Goal: Information Seeking & Learning: Check status

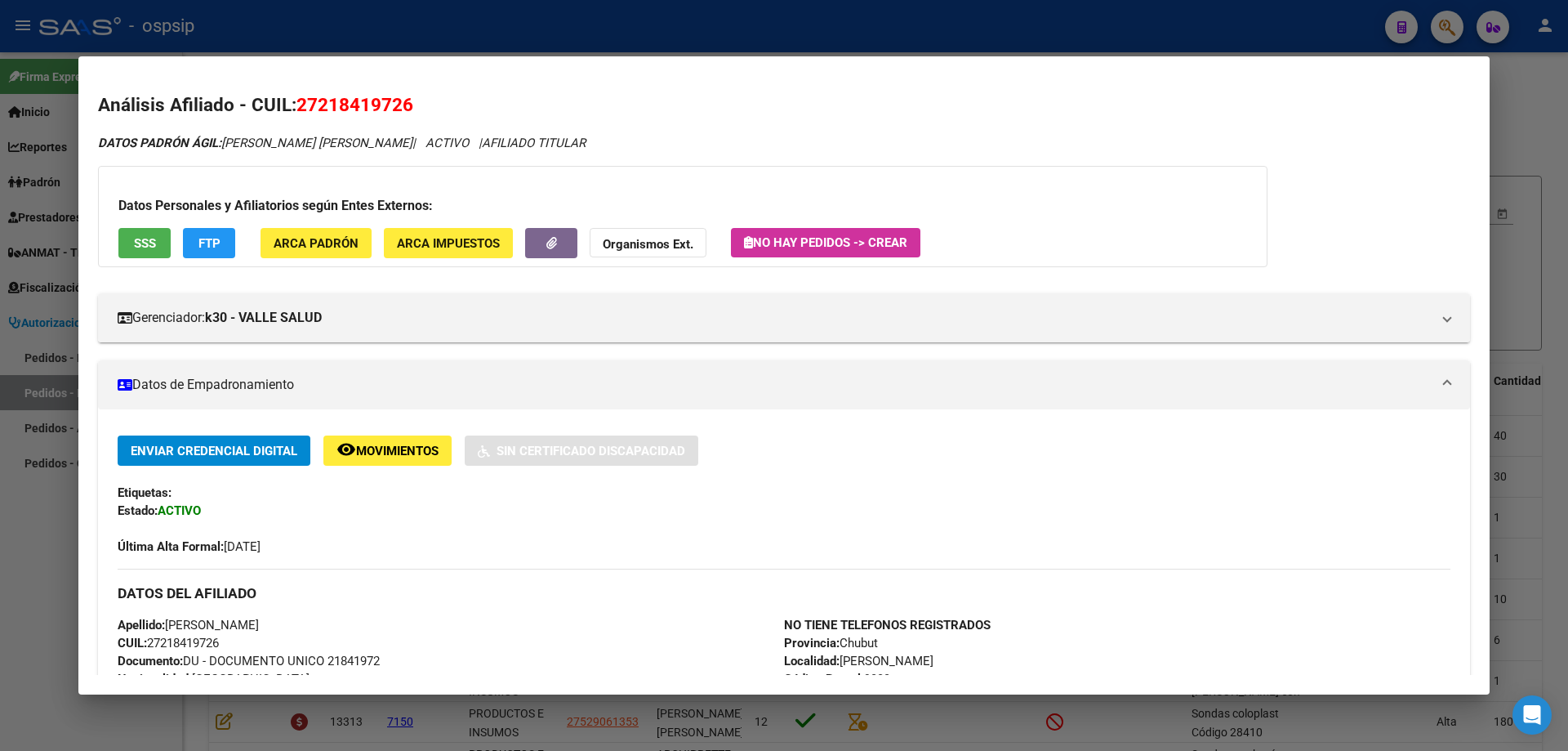
scroll to position [409, 0]
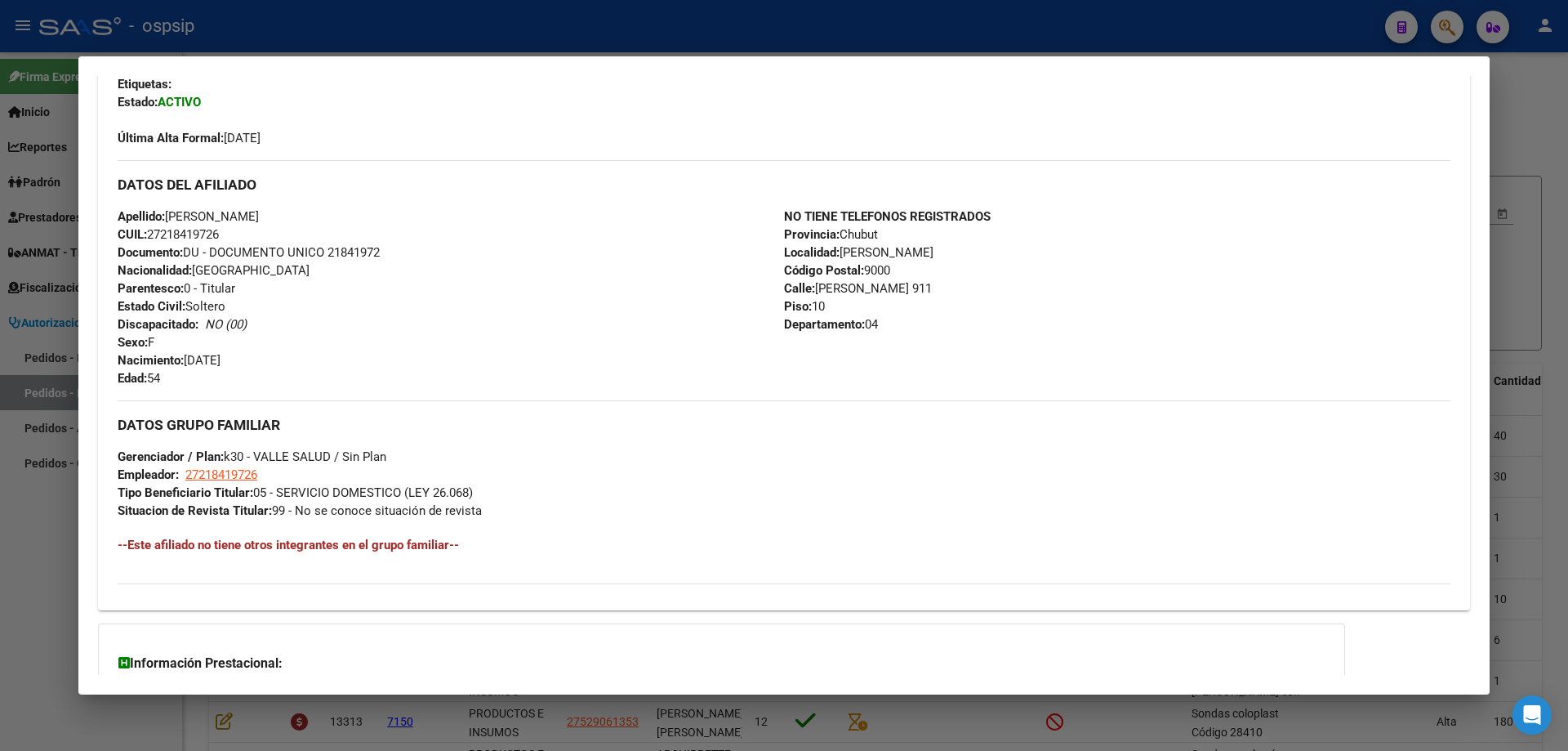
click at [1524, 308] on div at bounding box center [784, 375] width 1568 height 751
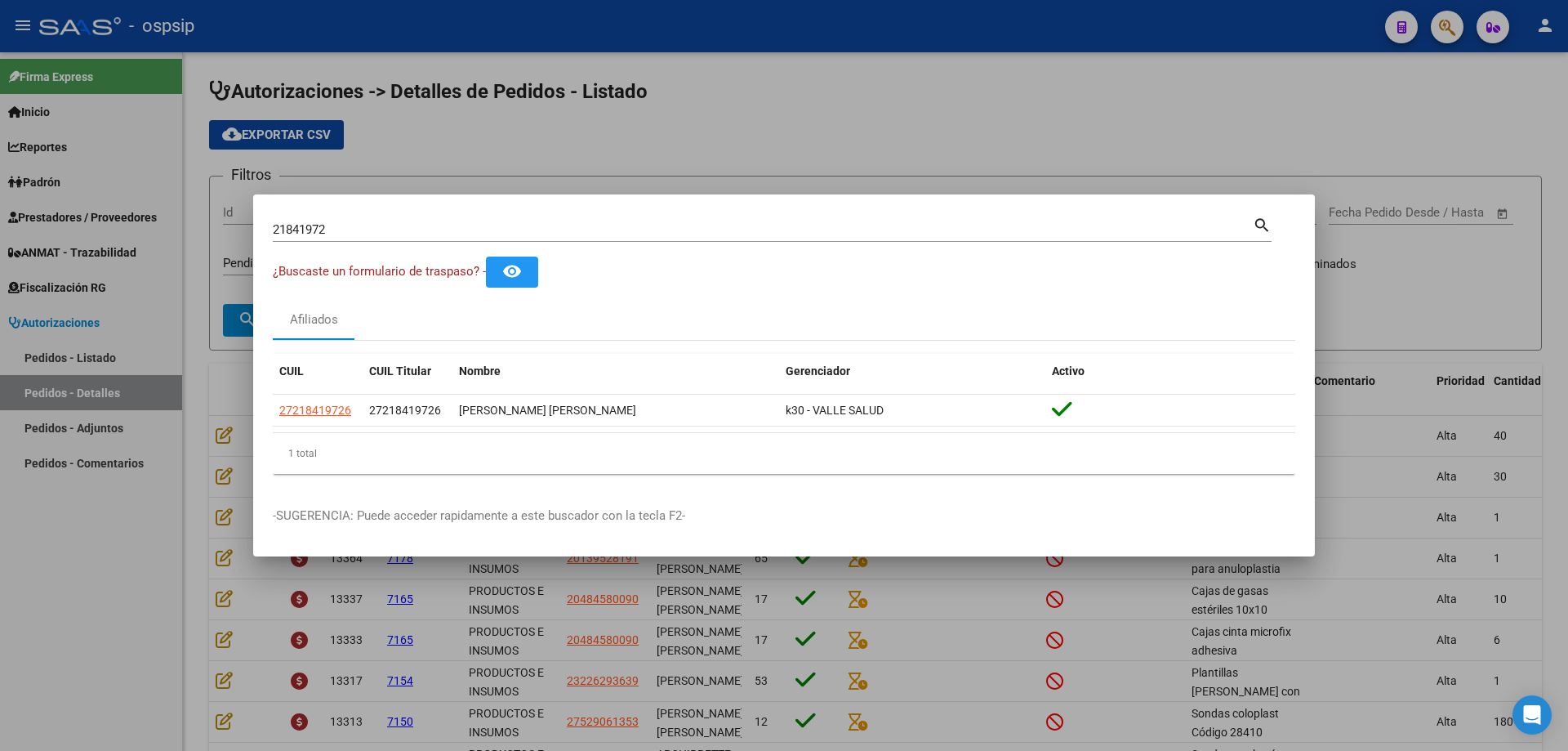
click at [812, 208] on mat-dialog-container "21841972 Buscar (apellido, dni, cuil, nro traspaso, cuit, obra social) search ¿…" at bounding box center [784, 376] width 1061 height 363
click at [817, 238] on div "21841972 Buscar (apellido, dni, [PERSON_NAME], [PERSON_NAME], cuit, obra social)" at bounding box center [762, 230] width 980 height 25
click at [814, 231] on input "21841972" at bounding box center [762, 230] width 980 height 15
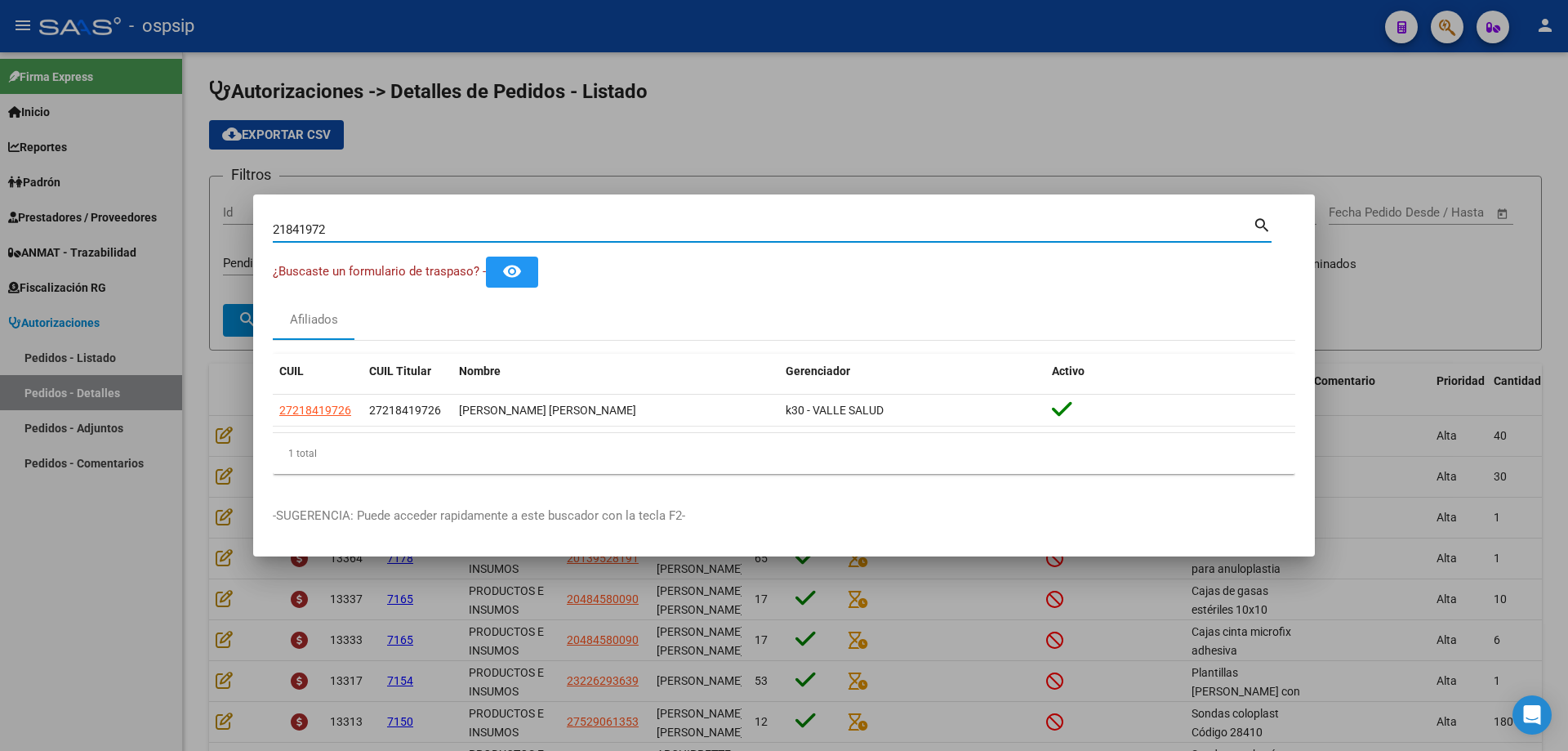
paste input "39.593.350"
type input "39593350"
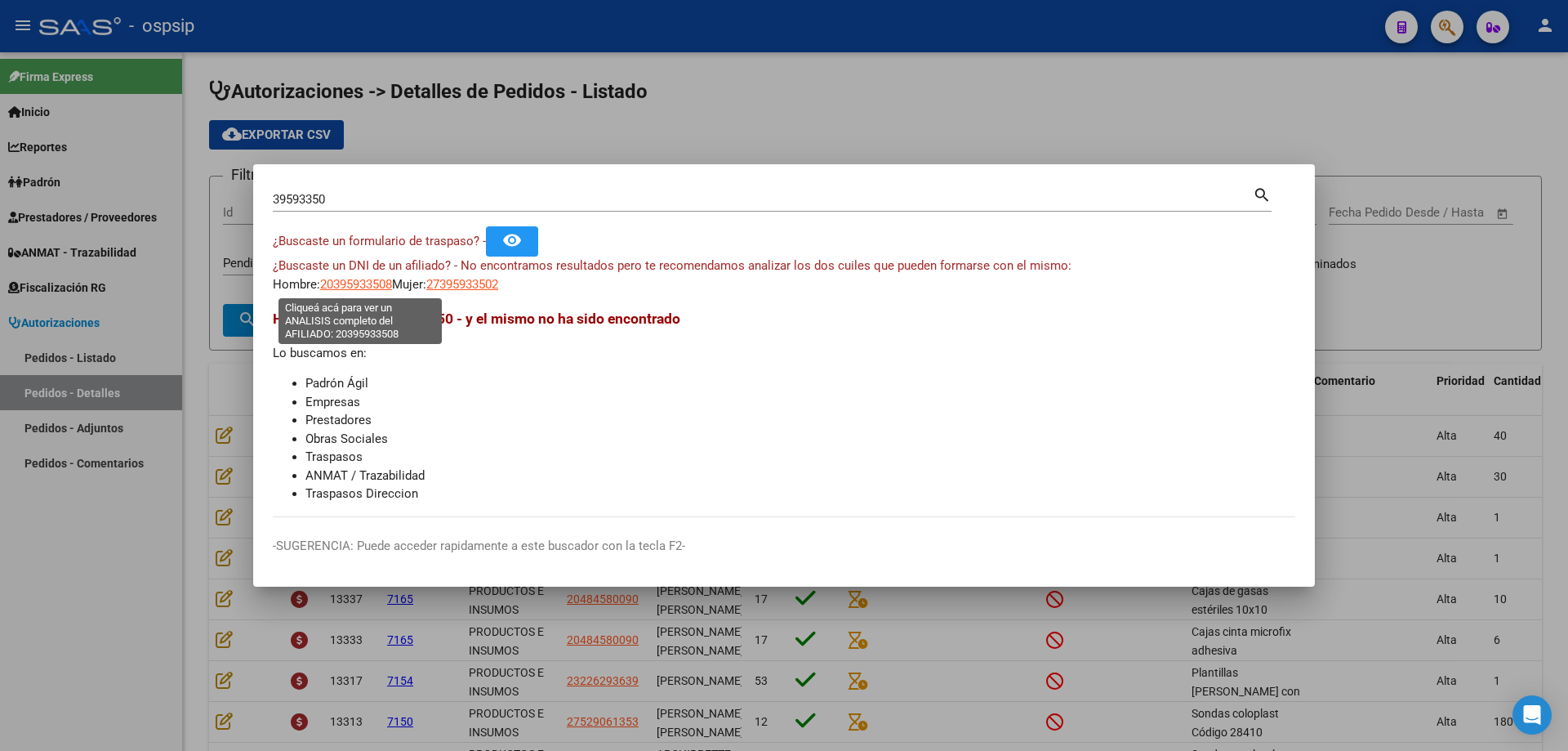
click at [377, 284] on span "20395933508" at bounding box center [355, 284] width 72 height 15
type textarea "20395933508"
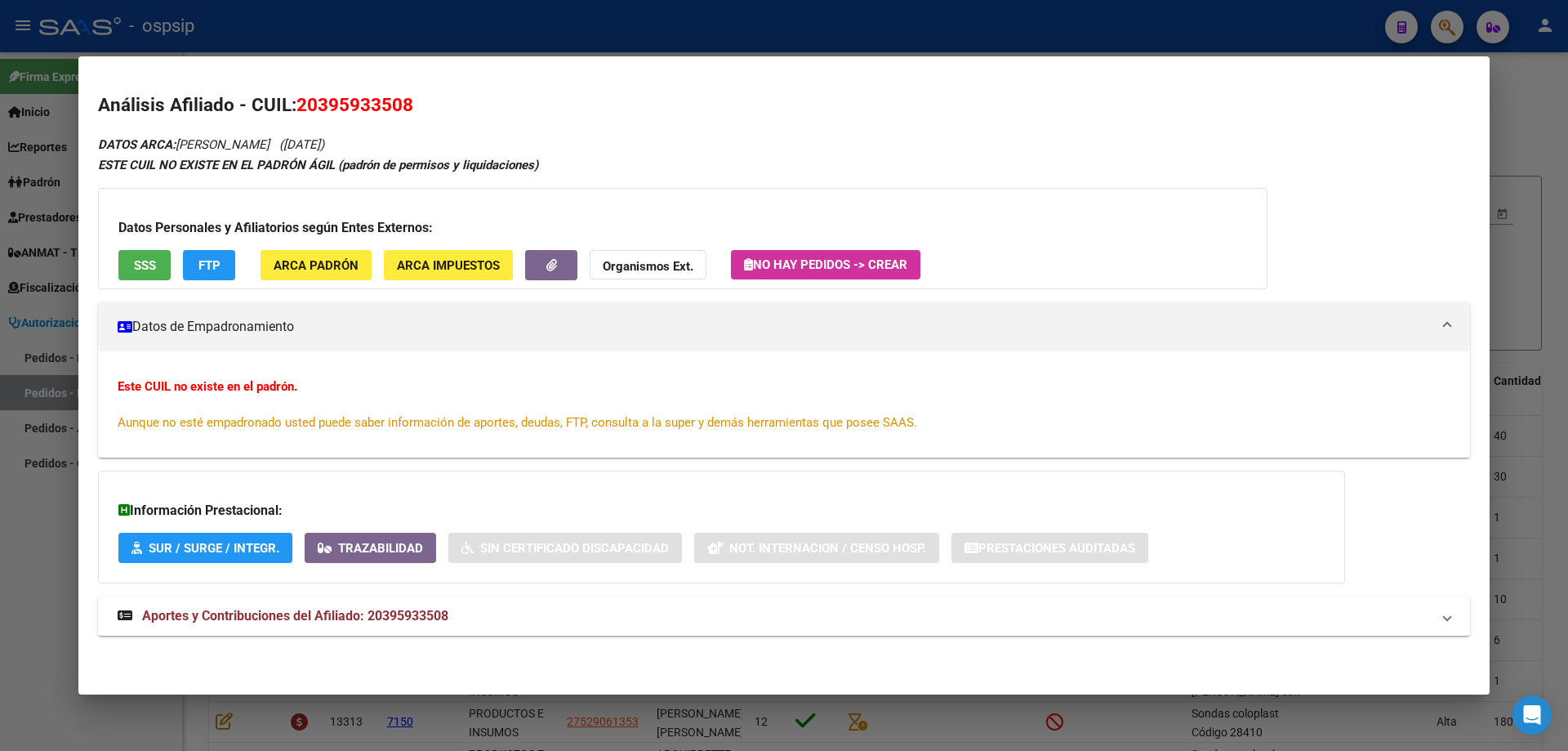
click at [325, 101] on span "20395933508" at bounding box center [355, 105] width 117 height 21
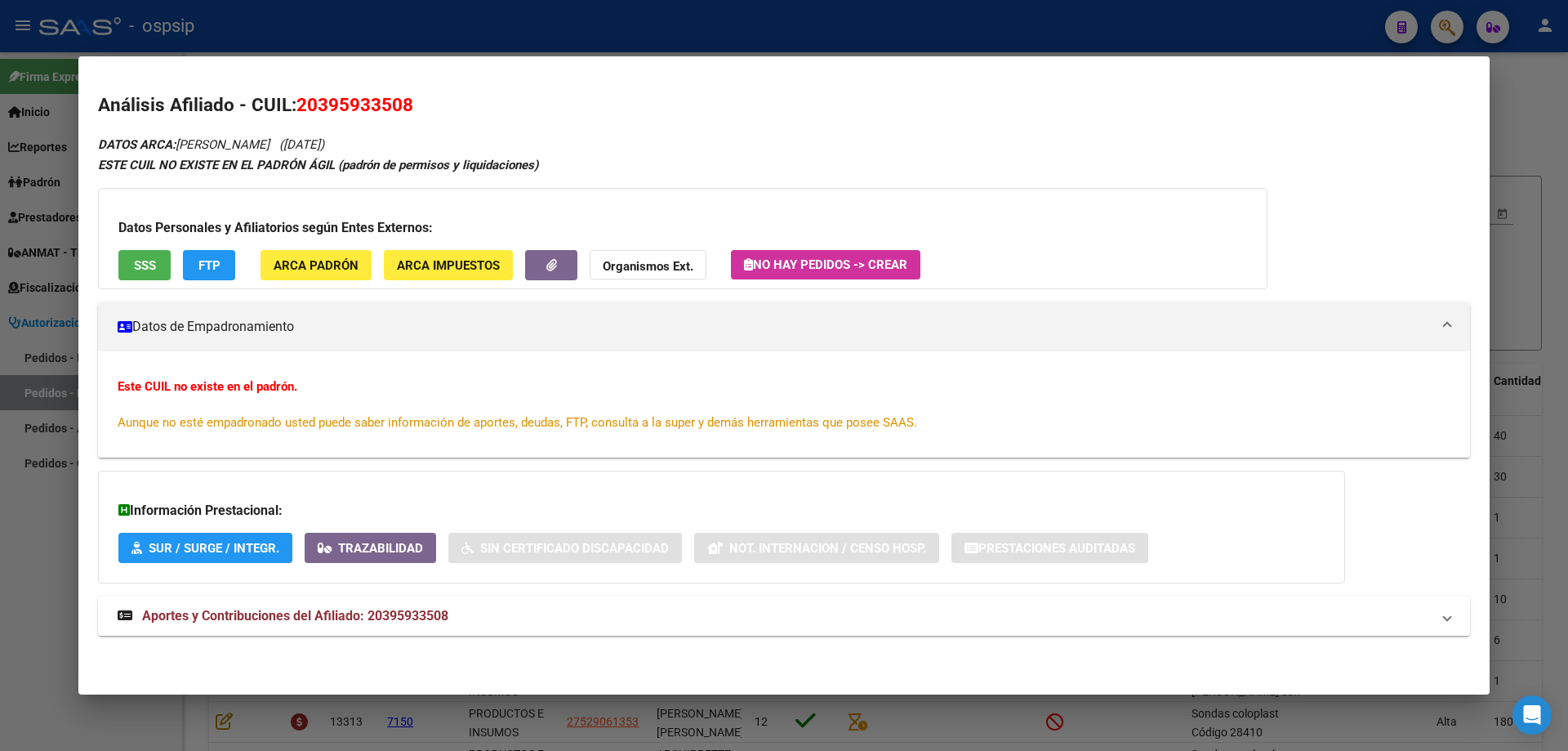
click at [325, 101] on span "20395933508" at bounding box center [355, 105] width 117 height 21
copy span "20395933508"
click at [1535, 100] on div at bounding box center [784, 375] width 1568 height 751
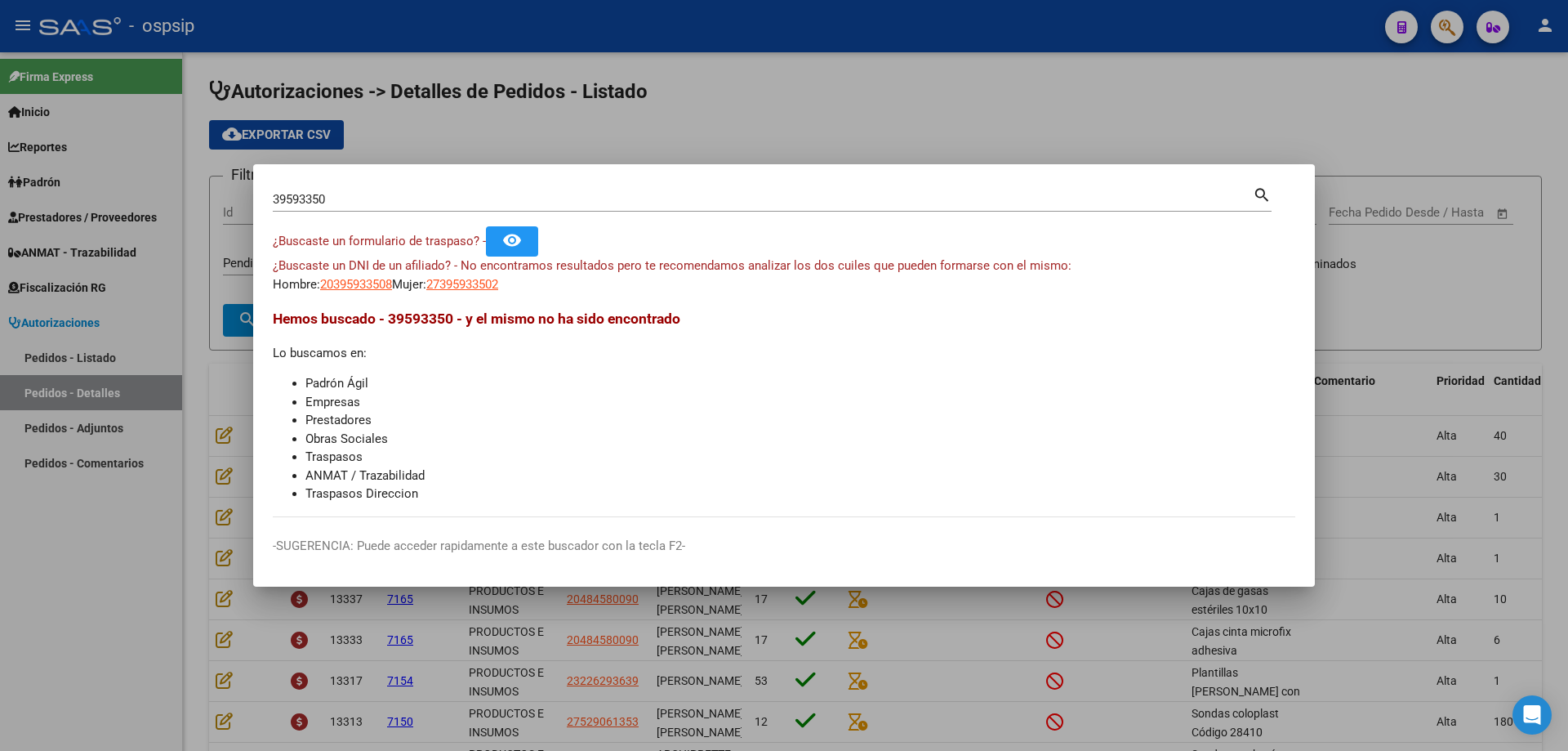
click at [882, 160] on div at bounding box center [784, 375] width 1568 height 751
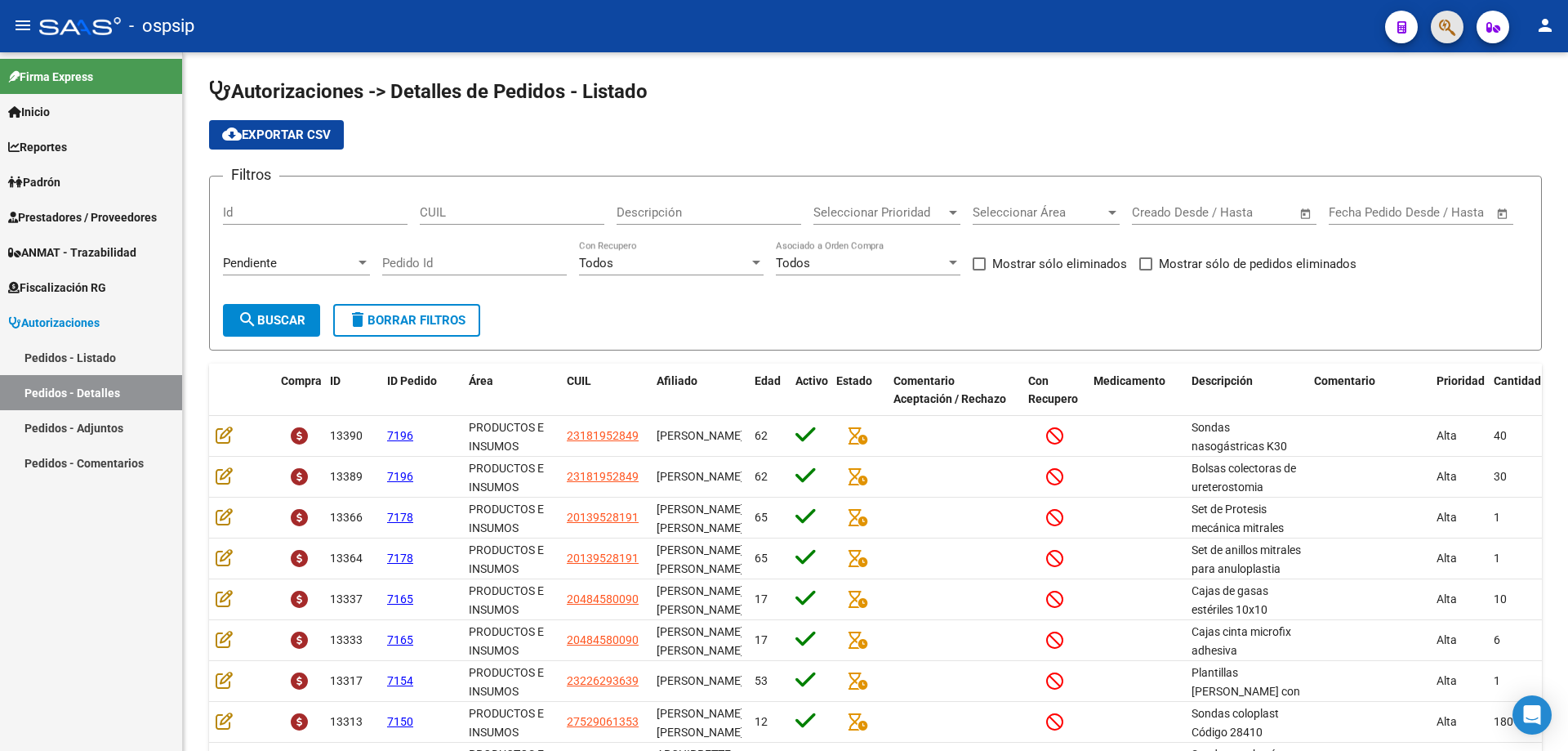
click at [1457, 36] on button "button" at bounding box center [1447, 27] width 33 height 33
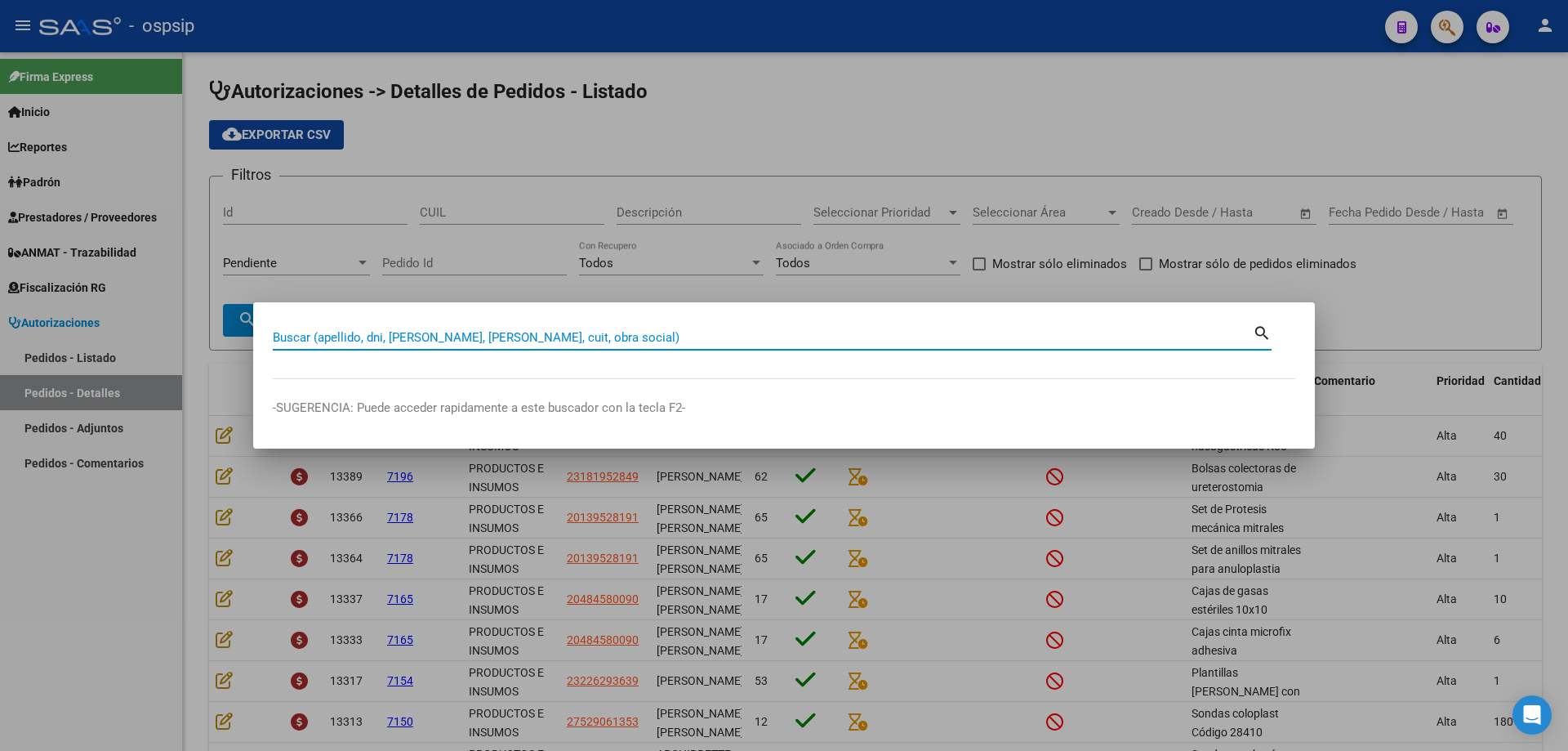
click at [1148, 336] on input "Buscar (apellido, dni, [PERSON_NAME], [PERSON_NAME], cuit, obra social)" at bounding box center [762, 337] width 980 height 15
type input "20172959335"
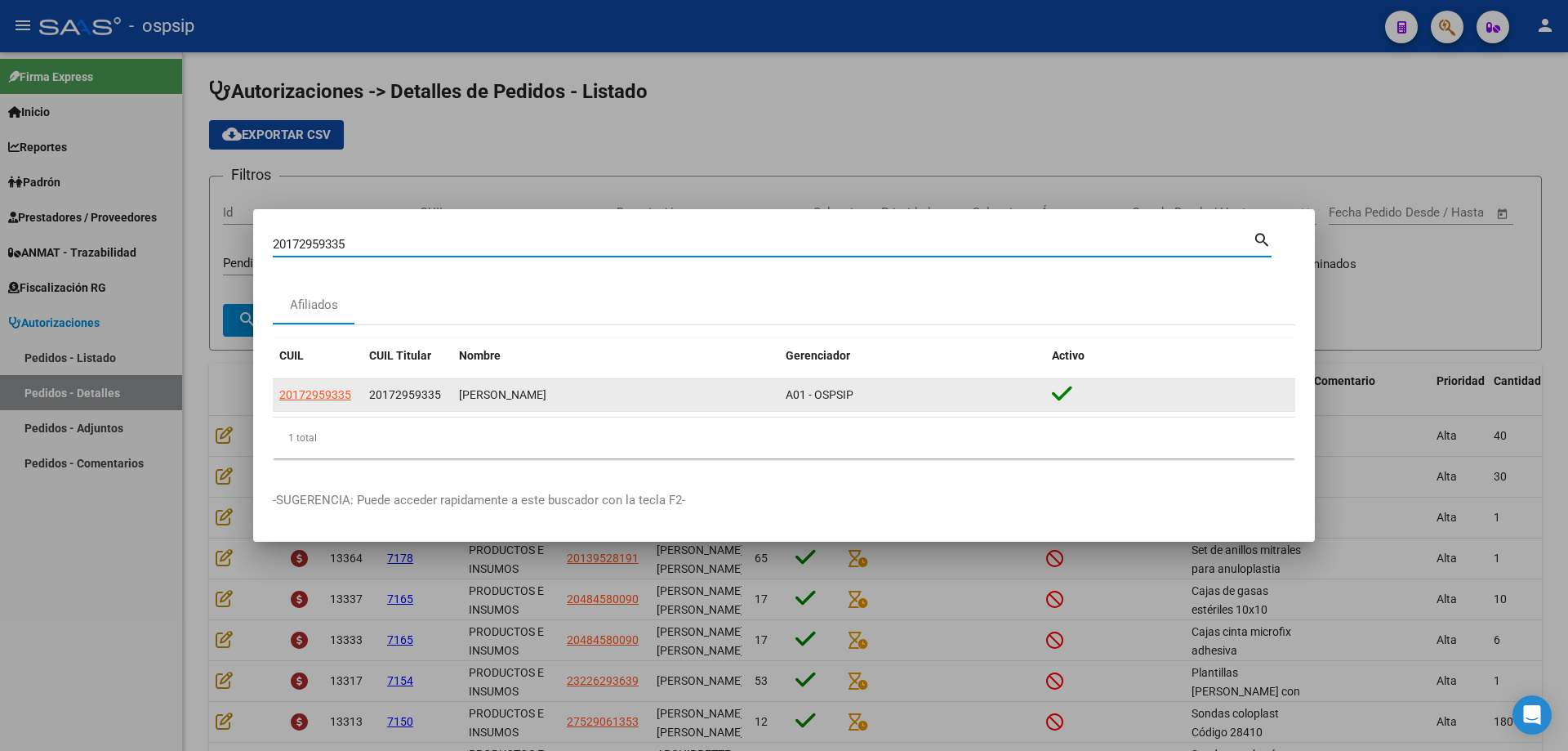
click at [307, 386] on app-link-go-to "20172959335" at bounding box center [315, 395] width 72 height 19
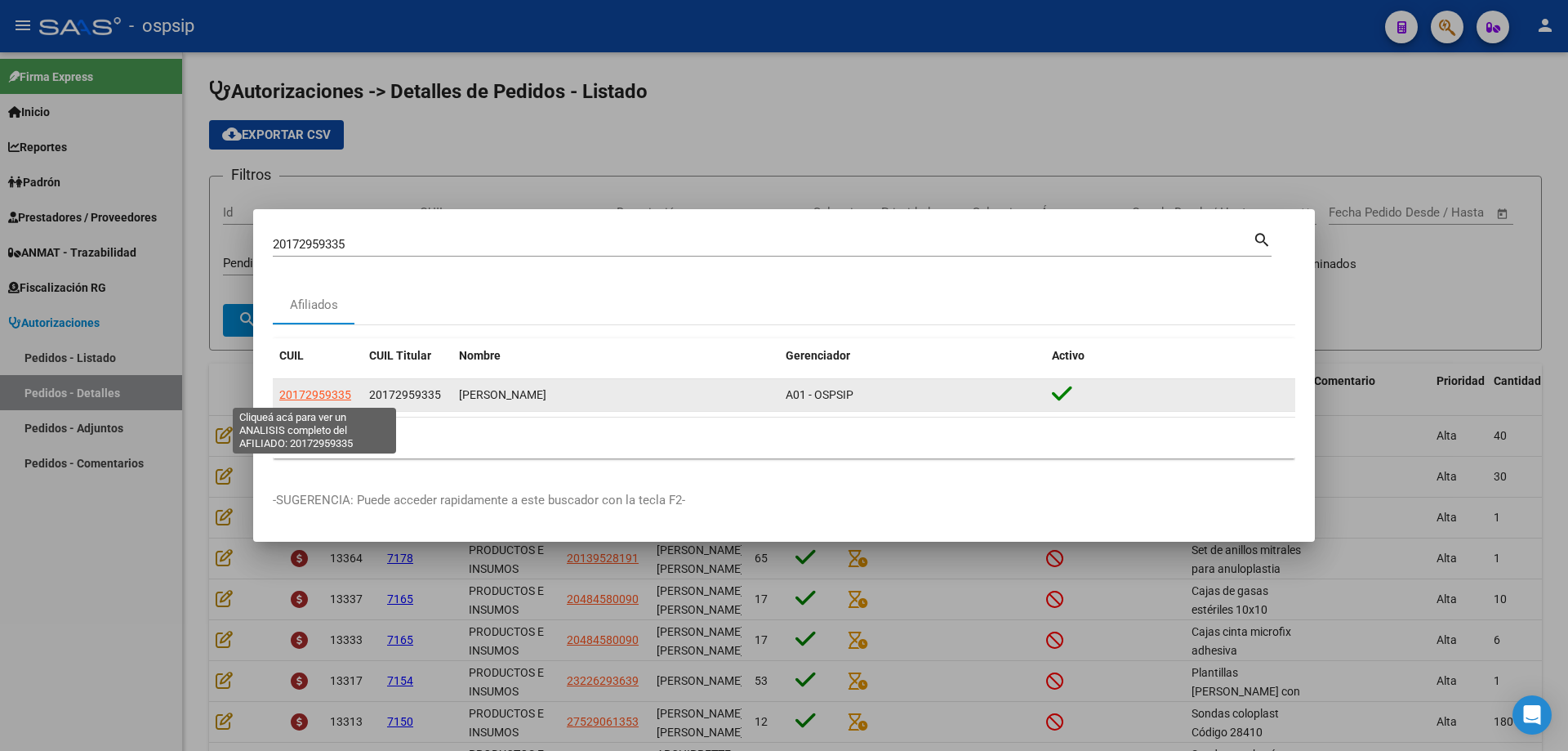
click at [307, 395] on span "20172959335" at bounding box center [315, 395] width 72 height 13
type textarea "20172959335"
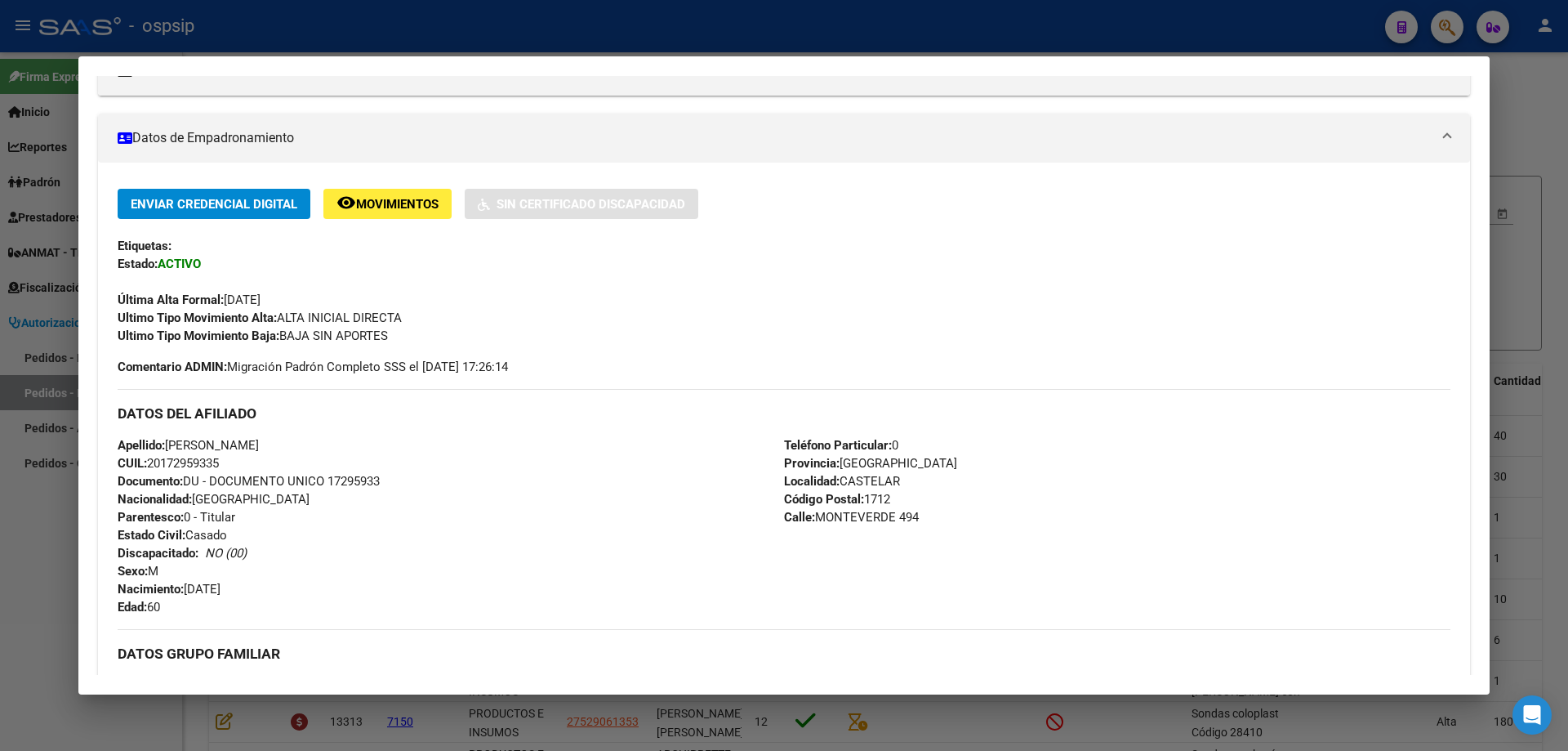
scroll to position [326, 0]
